Goal: Task Accomplishment & Management: Use online tool/utility

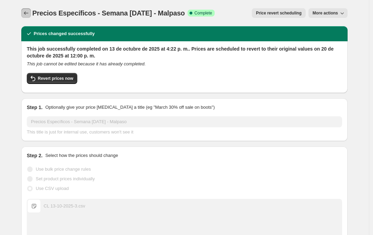
click at [27, 13] on icon "Price change jobs" at bounding box center [26, 13] width 7 height 7
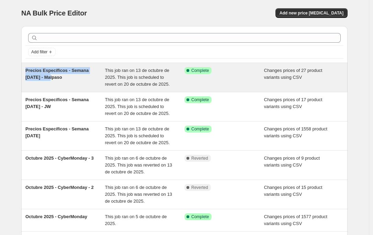
drag, startPoint x: 52, startPoint y: 77, endPoint x: 27, endPoint y: 72, distance: 25.8
click at [27, 72] on span "Precios Específicos - Semana [DATE] - Malpaso" at bounding box center [56, 74] width 63 height 12
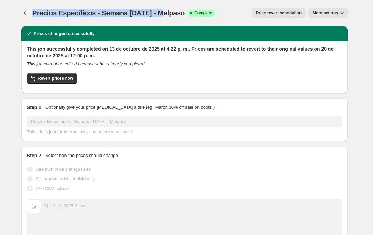
drag, startPoint x: 164, startPoint y: 11, endPoint x: 35, endPoint y: 15, distance: 129.0
click at [35, 15] on span "Precios Específicos - Semana [DATE] - Malpaso" at bounding box center [108, 13] width 153 height 8
copy span "Precios Específicos - Semana [DATE]"
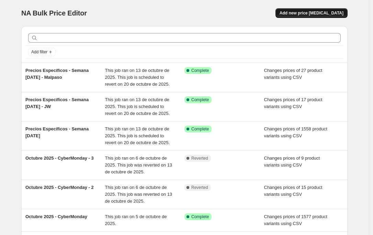
click at [328, 13] on span "Add new price [MEDICAL_DATA]" at bounding box center [312, 13] width 64 height 6
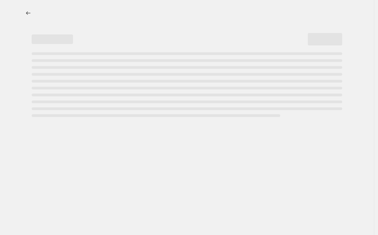
select select "percentage"
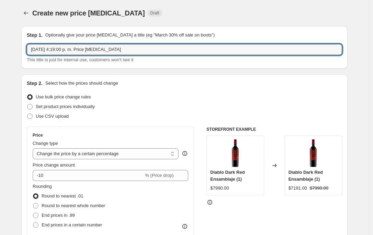
drag, startPoint x: 147, startPoint y: 47, endPoint x: -58, endPoint y: 47, distance: 205.3
click at [0, 47] on html "Home Settings Plans Skip to content Create new price [MEDICAL_DATA]. This page …" at bounding box center [186, 117] width 373 height 235
paste input "Precios Específicos - Semana [DATE]"
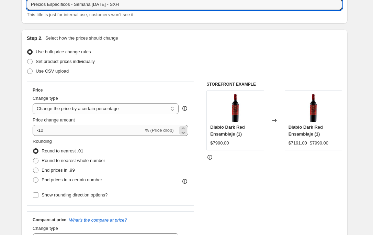
scroll to position [76, 0]
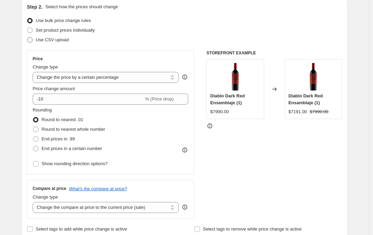
type input "Precios Específicos - Semana [DATE] - SXH"
click at [42, 41] on span "Use CSV upload" at bounding box center [52, 39] width 33 height 5
click at [28, 37] on input "Use CSV upload" at bounding box center [27, 37] width 0 height 0
radio input "true"
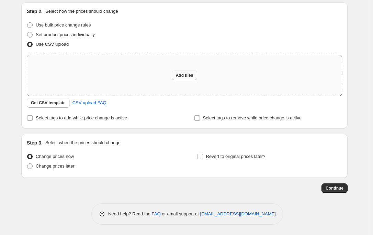
click at [183, 76] on span "Add files" at bounding box center [185, 76] width 18 height 6
type input "C:\fakepath\CL [DATE]-SXH.csv"
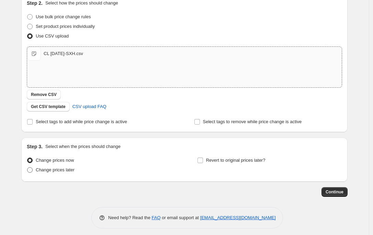
scroll to position [84, 0]
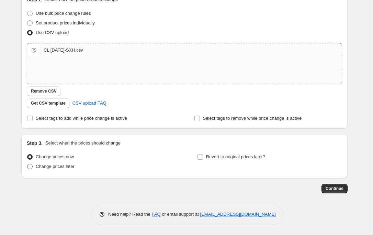
click at [46, 165] on span "Change prices later" at bounding box center [55, 166] width 39 height 5
click at [28, 164] on input "Change prices later" at bounding box center [27, 164] width 0 height 0
radio input "true"
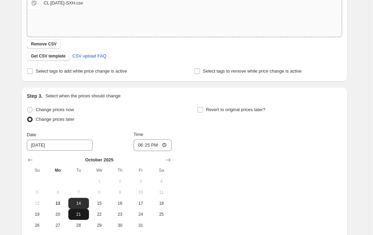
scroll to position [160, 0]
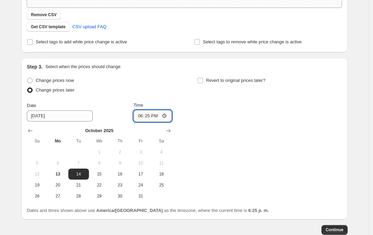
click at [152, 114] on input "18:25" at bounding box center [153, 116] width 39 height 12
type input "00:00"
click at [209, 80] on span "Revert to original prices later?" at bounding box center [235, 80] width 59 height 5
click at [203, 80] on input "Revert to original prices later?" at bounding box center [201, 81] width 6 height 6
checkbox input "true"
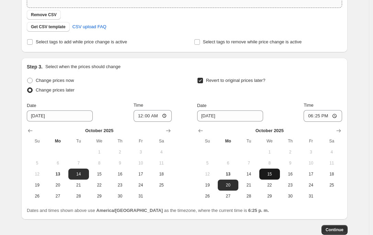
click at [270, 175] on span "15" at bounding box center [269, 174] width 15 height 6
type input "[DATE]"
click at [319, 116] on input "18:25" at bounding box center [323, 116] width 39 height 12
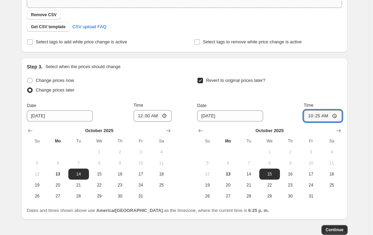
type input "10:00"
